Goal: Check status: Check status

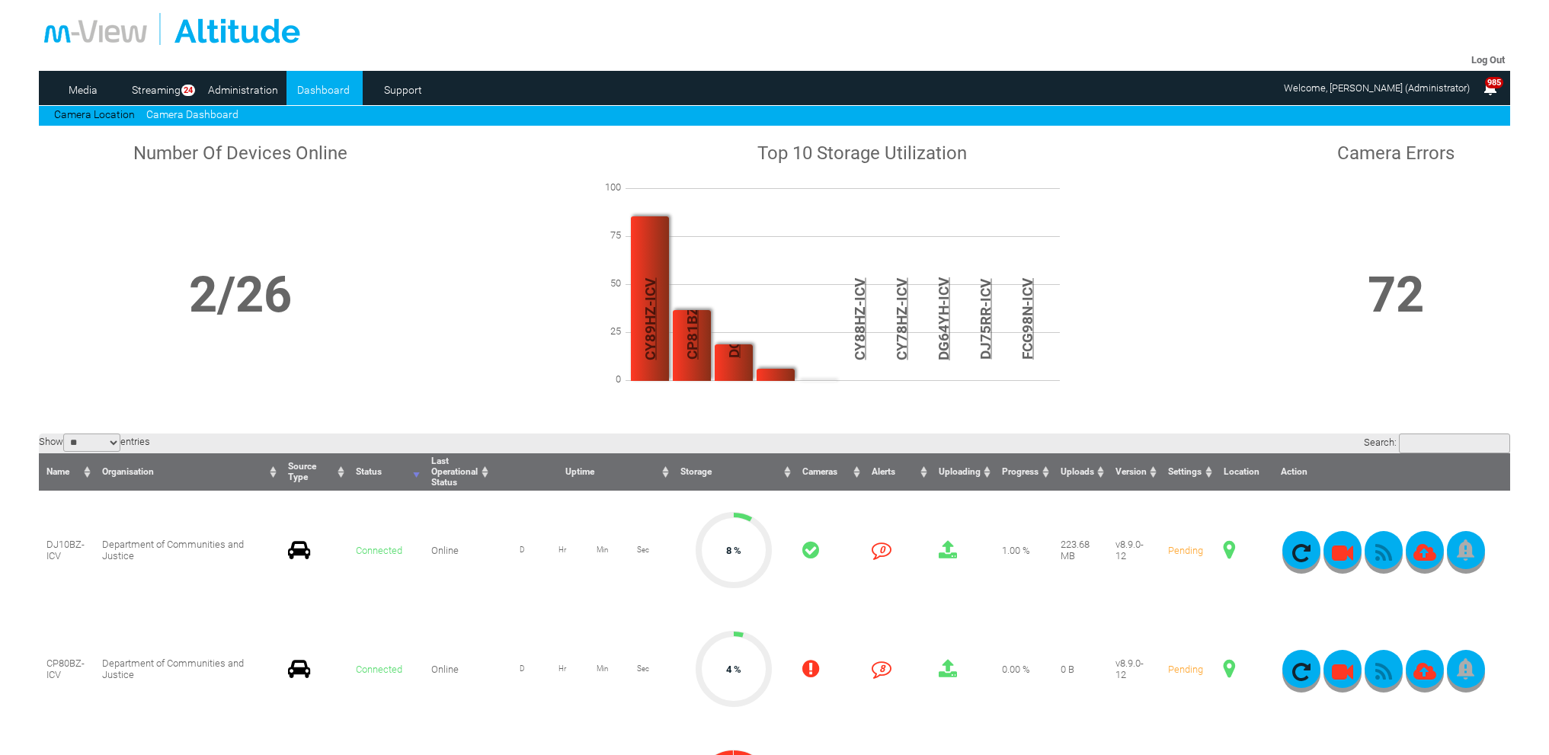
scroll to position [229, 0]
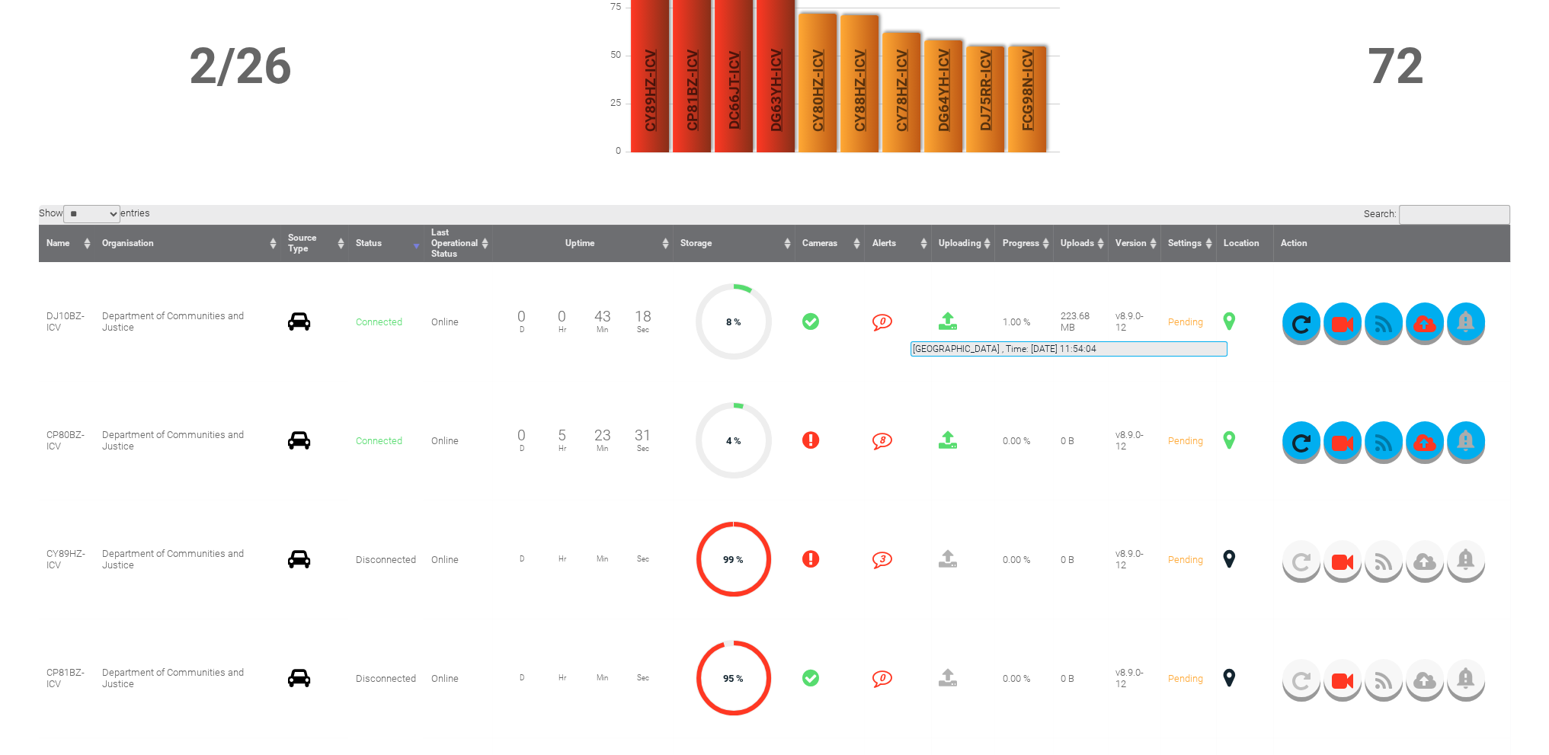
click at [1228, 323] on span at bounding box center [1229, 322] width 11 height 20
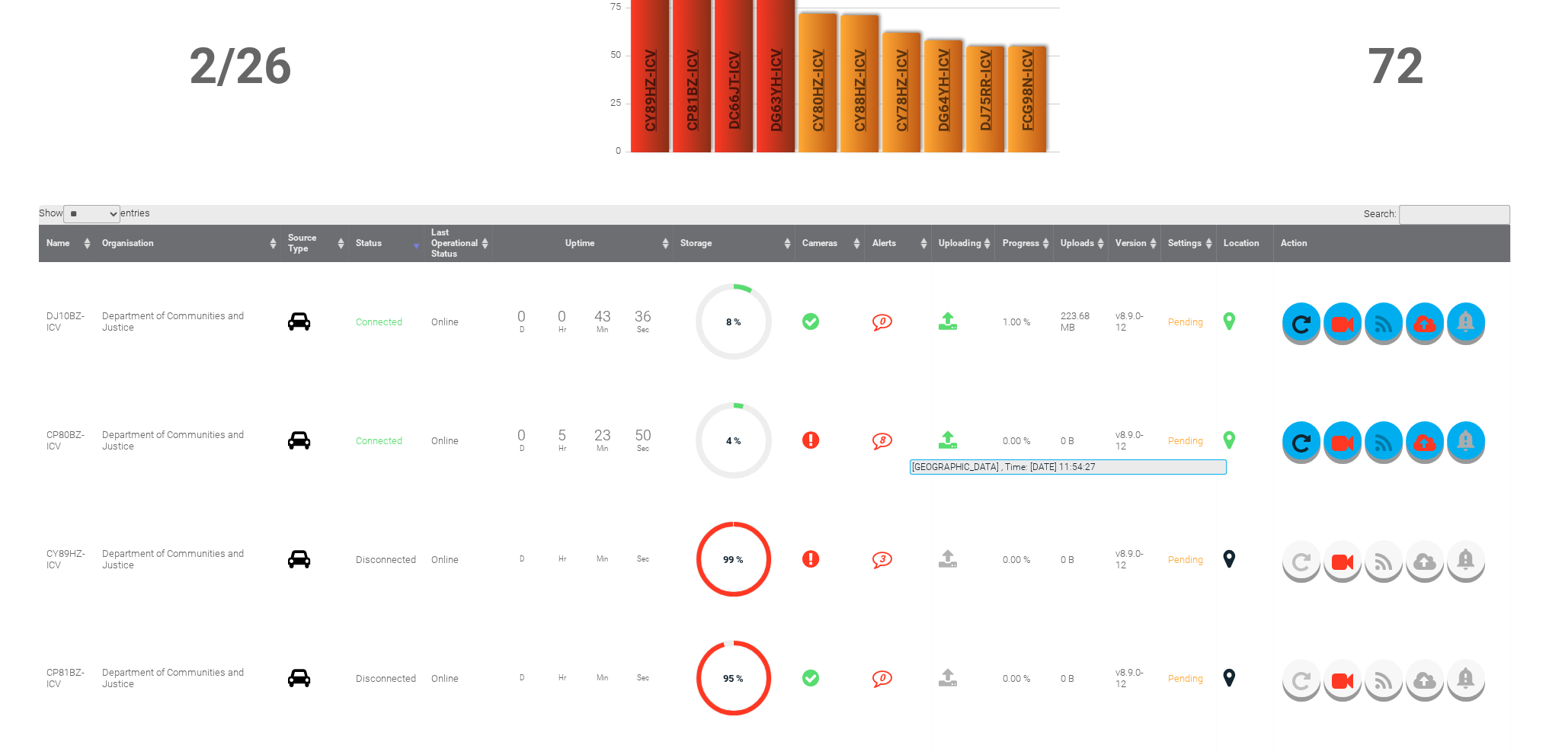
click at [1227, 441] on span at bounding box center [1229, 441] width 11 height 20
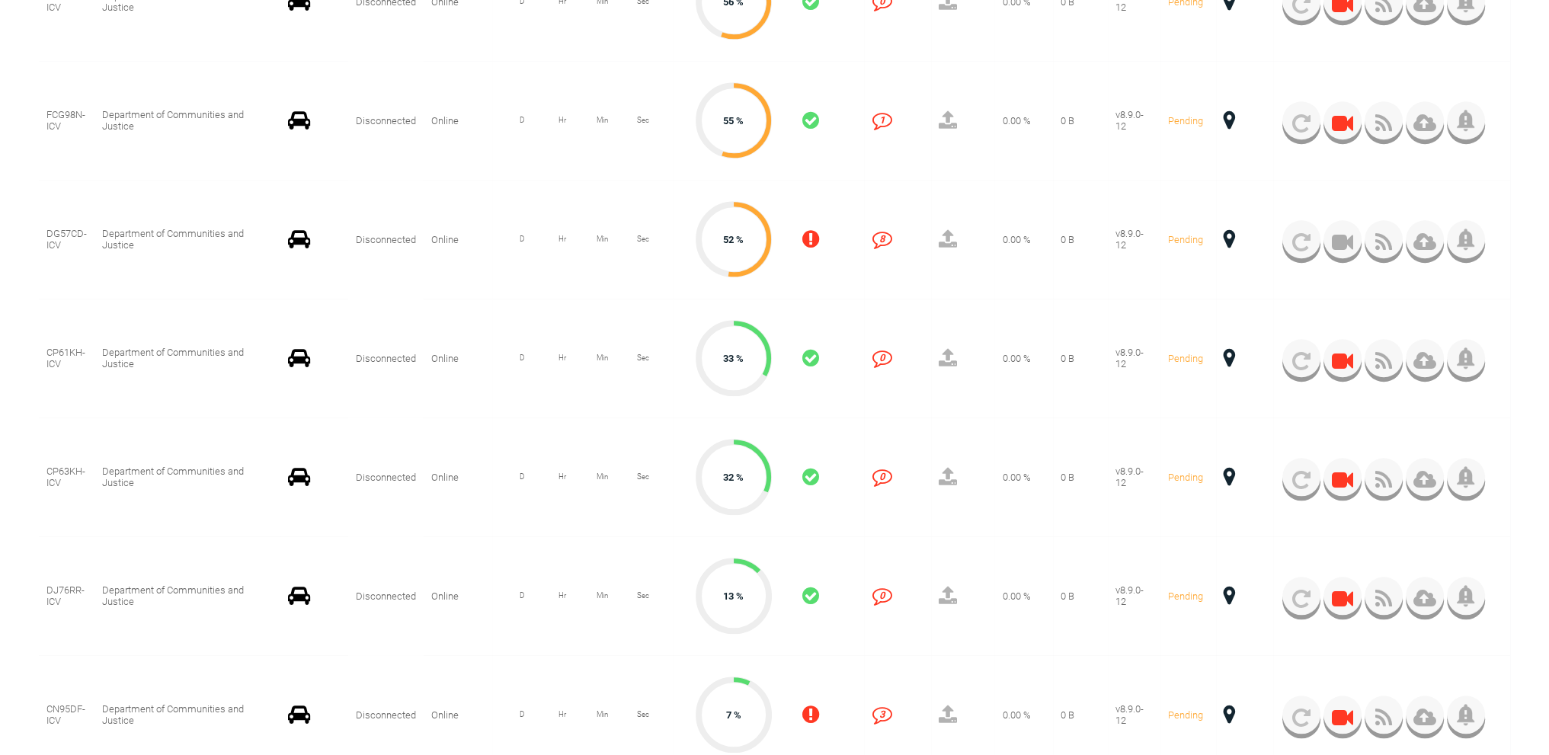
scroll to position [1753, 0]
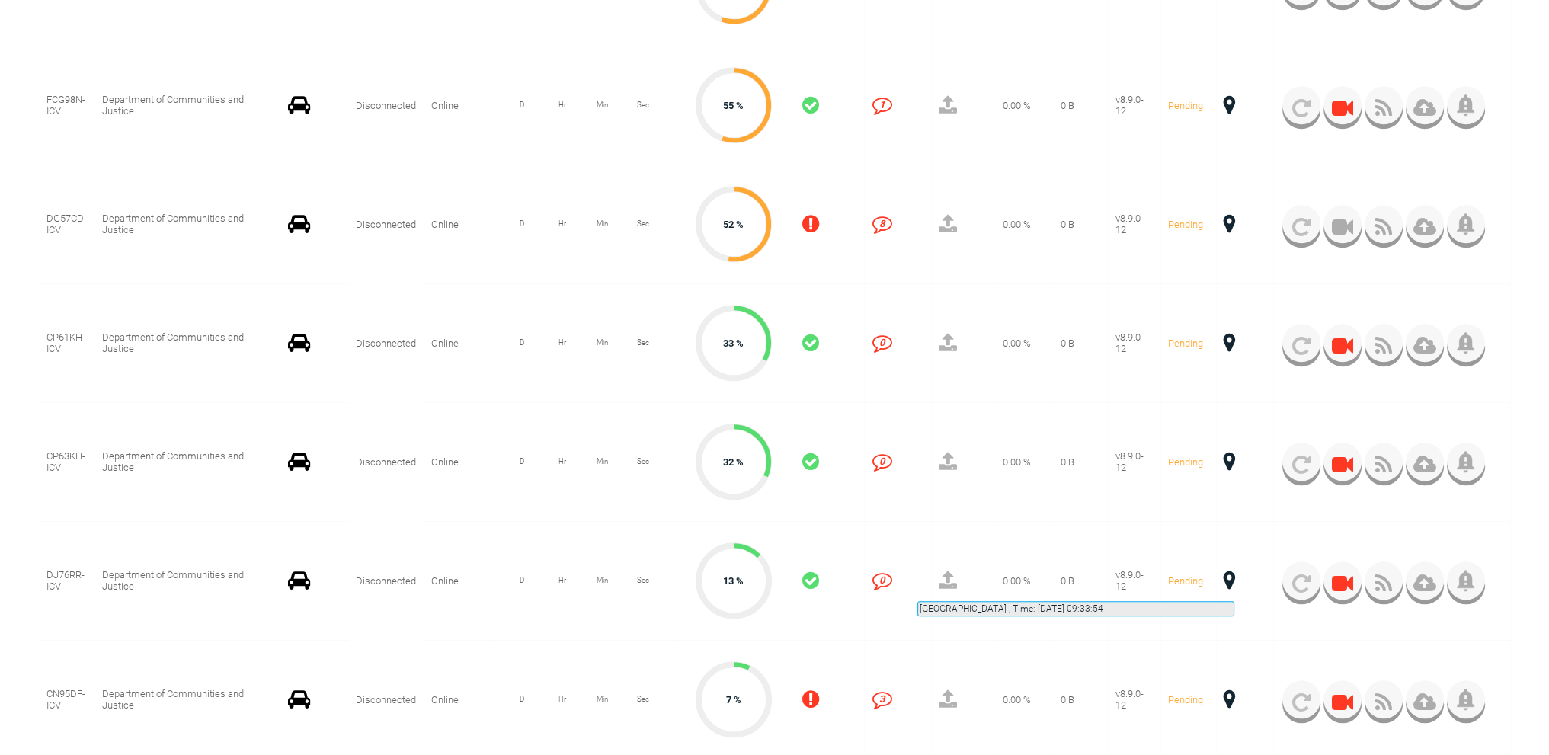
click at [1234, 583] on span at bounding box center [1229, 581] width 11 height 20
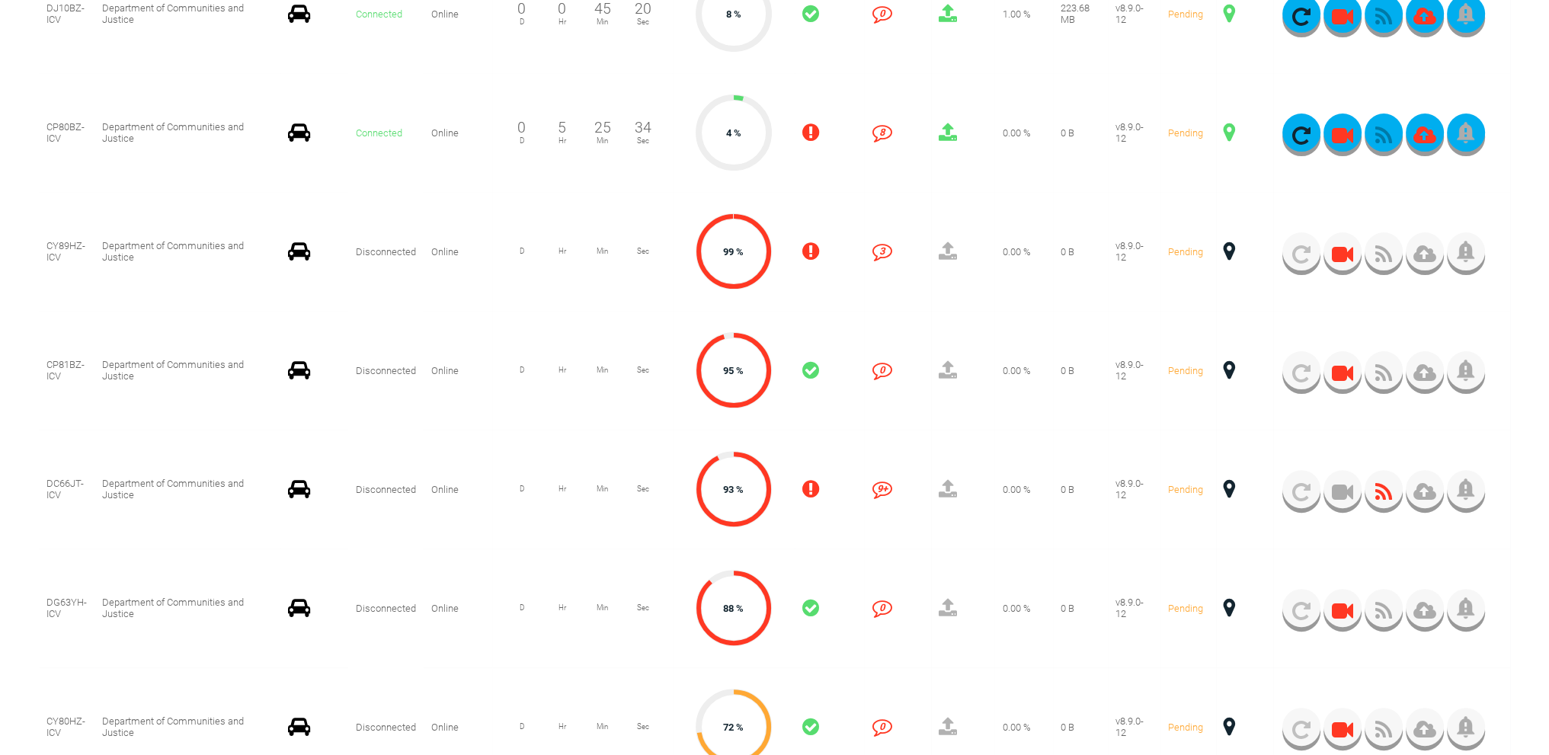
scroll to position [457, 0]
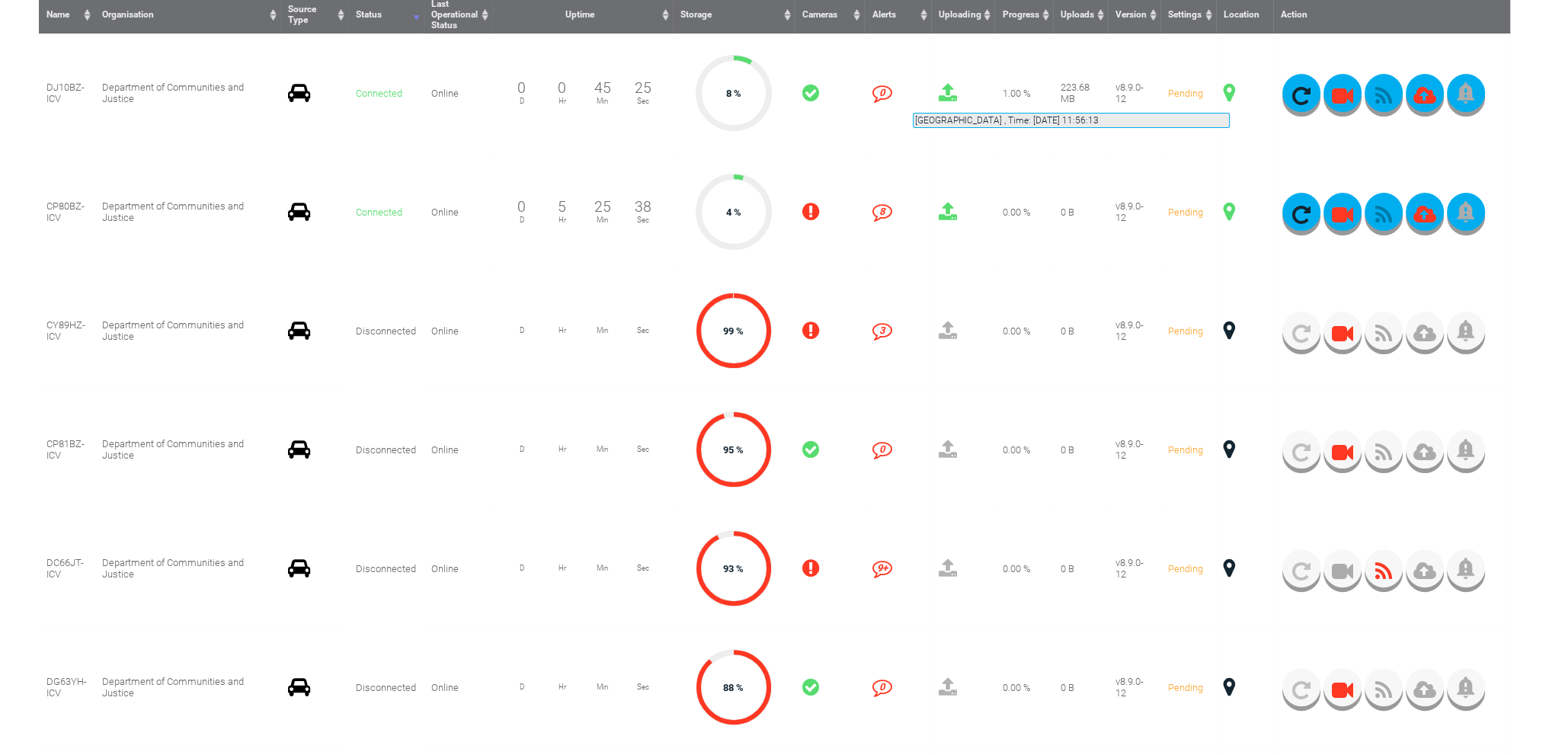
click at [1230, 94] on span at bounding box center [1229, 93] width 11 height 20
